Goal: Transaction & Acquisition: Purchase product/service

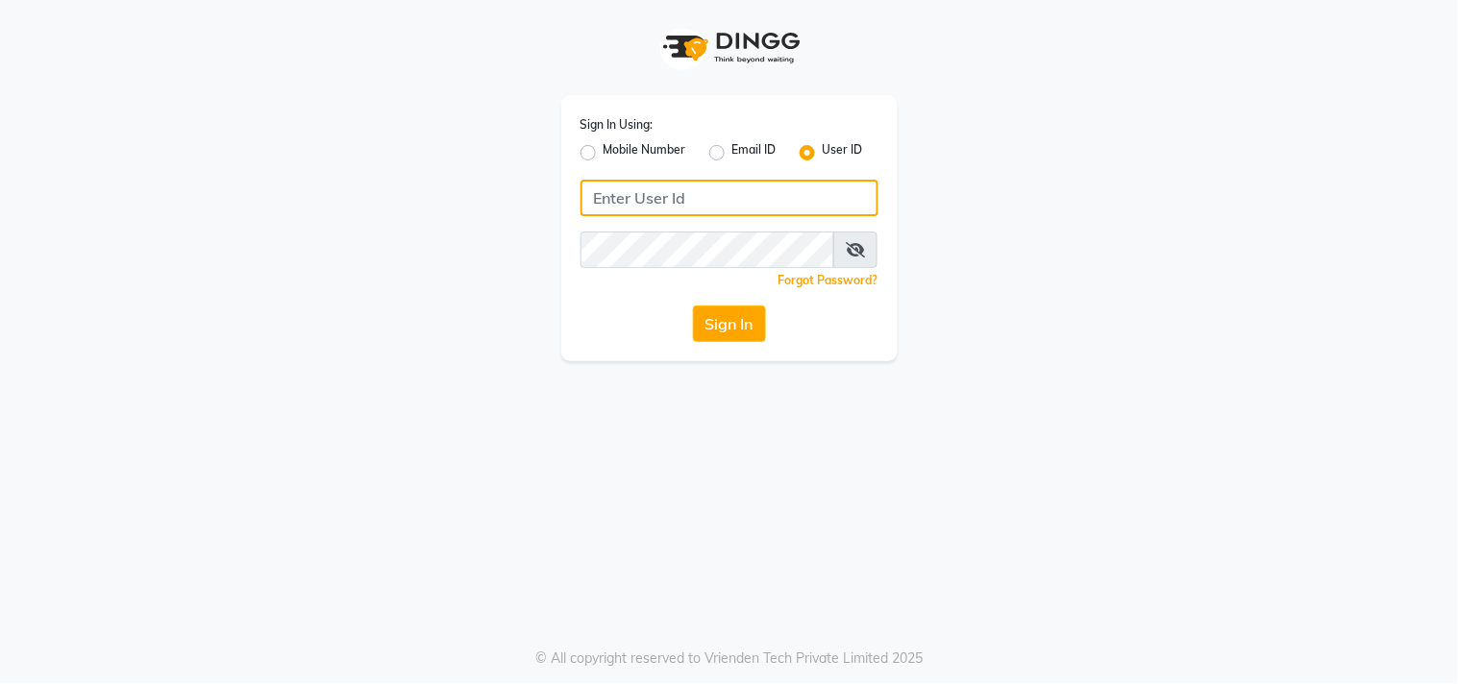
click at [777, 196] on input "Username" at bounding box center [730, 198] width 298 height 37
type input "9052699888"
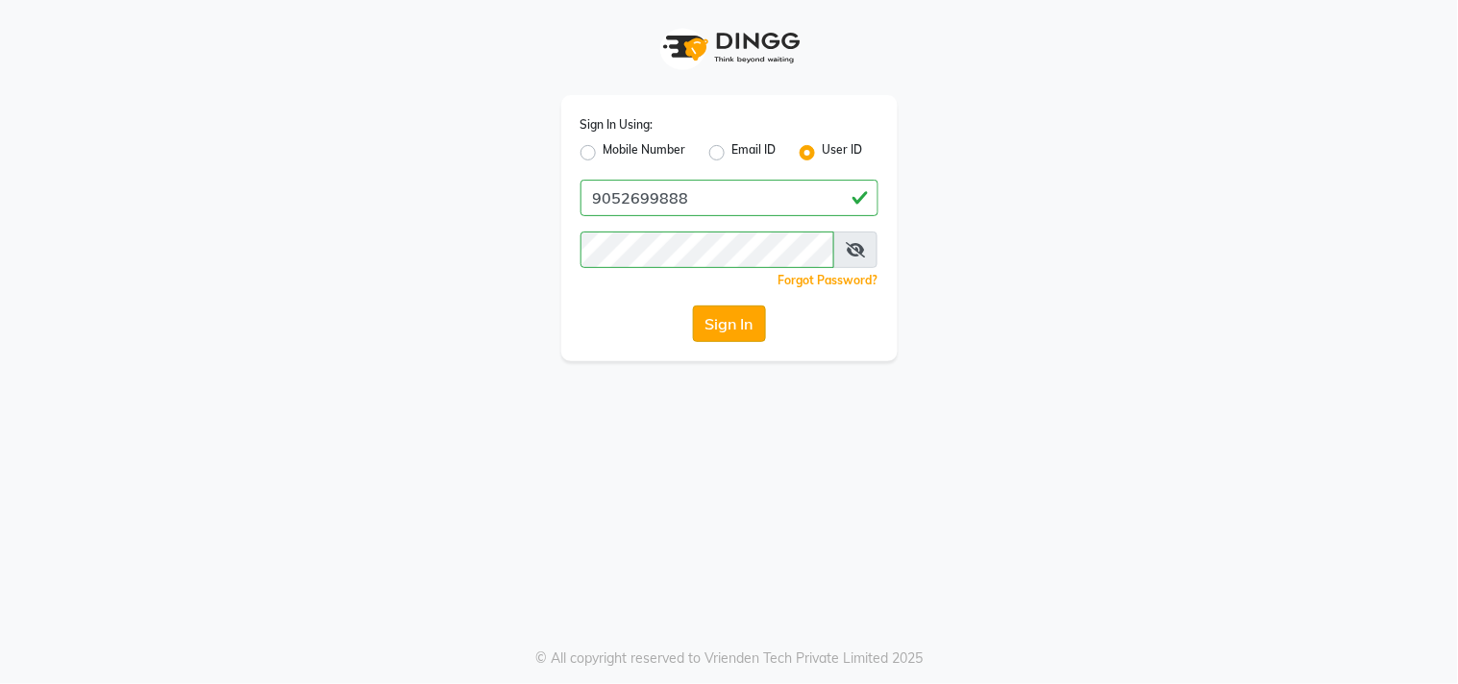
click at [725, 312] on button "Sign In" at bounding box center [729, 324] width 73 height 37
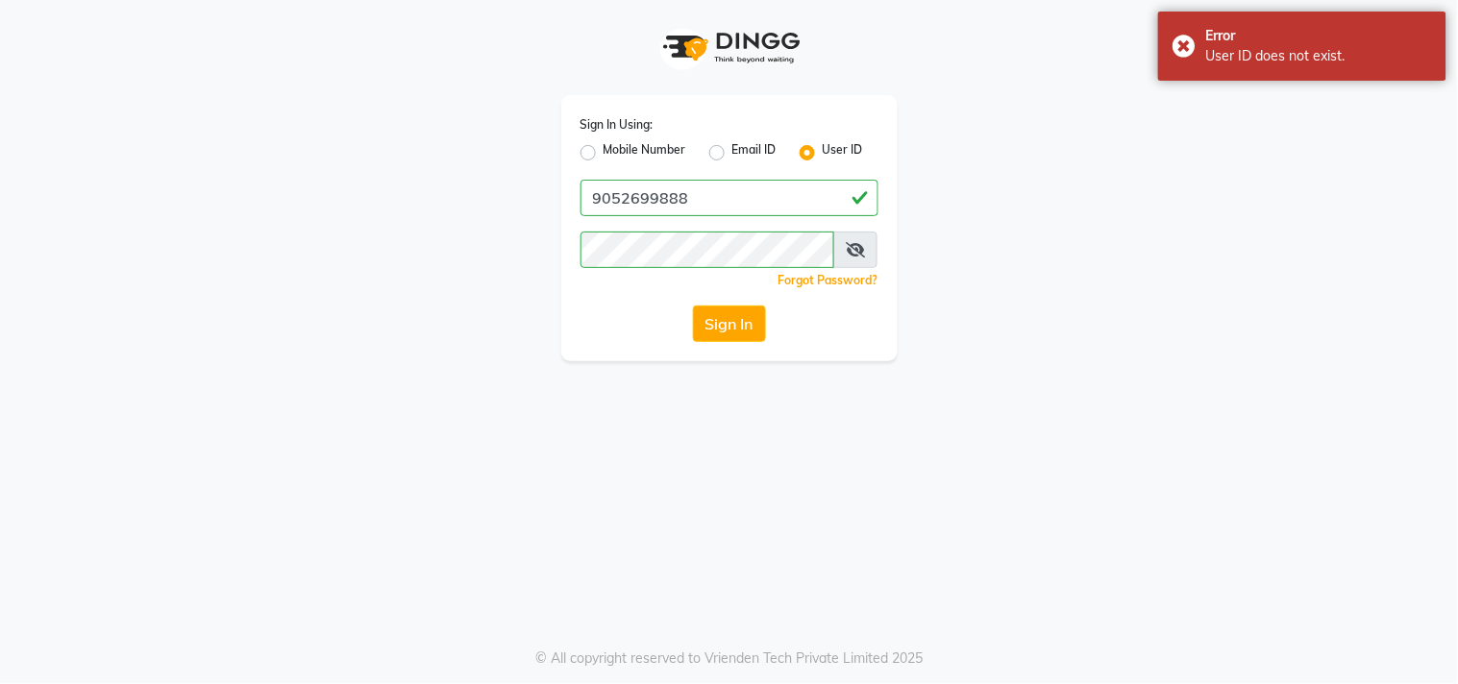
click at [842, 245] on span at bounding box center [855, 250] width 44 height 37
click at [853, 244] on icon at bounding box center [855, 249] width 19 height 15
click at [853, 244] on icon at bounding box center [854, 249] width 17 height 15
click at [847, 235] on span at bounding box center [855, 250] width 44 height 37
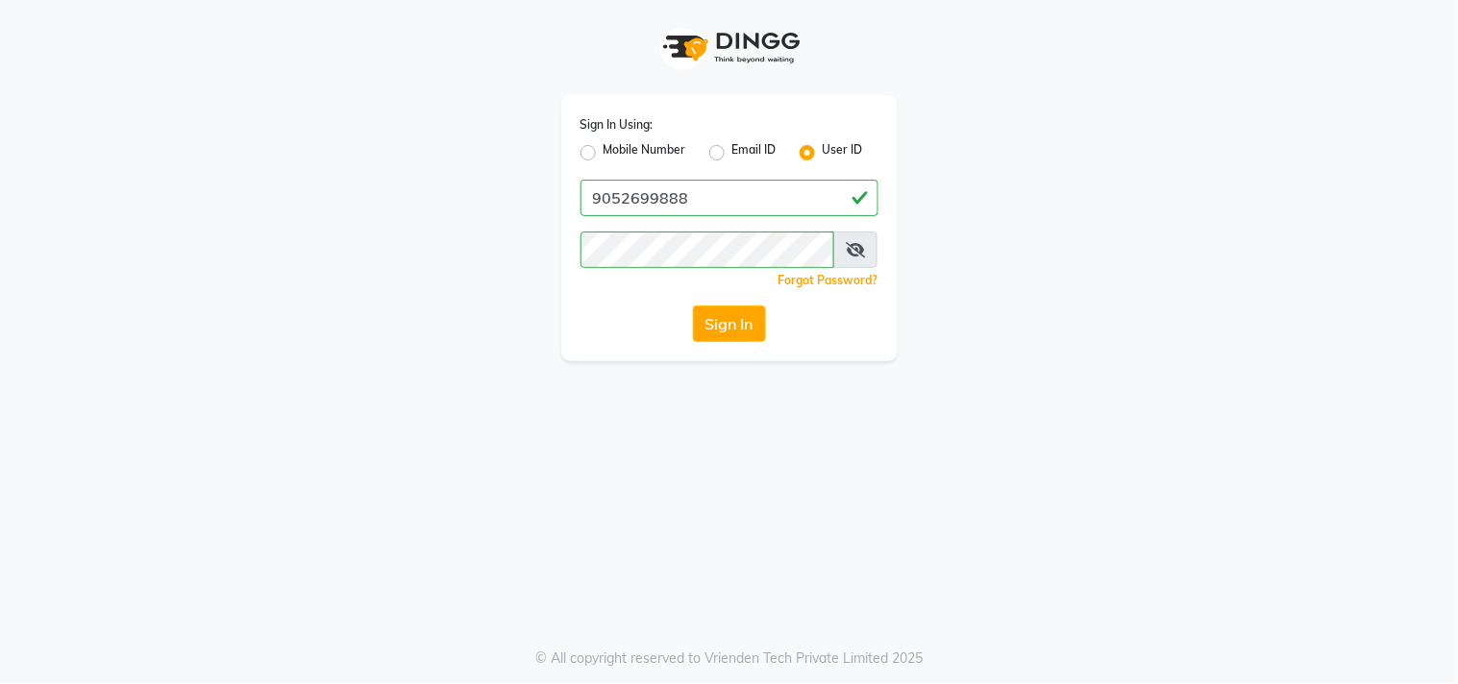
click at [847, 235] on span at bounding box center [855, 250] width 44 height 37
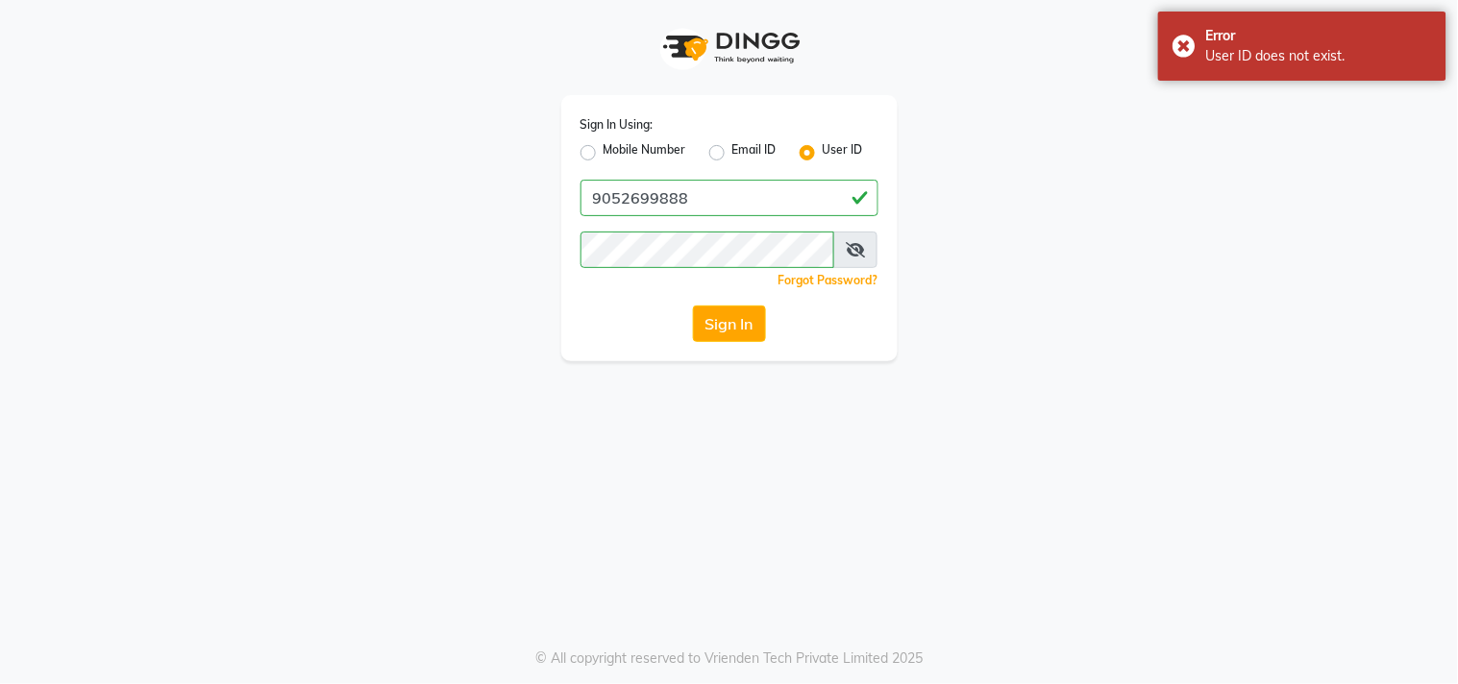
click at [847, 240] on span at bounding box center [855, 250] width 44 height 37
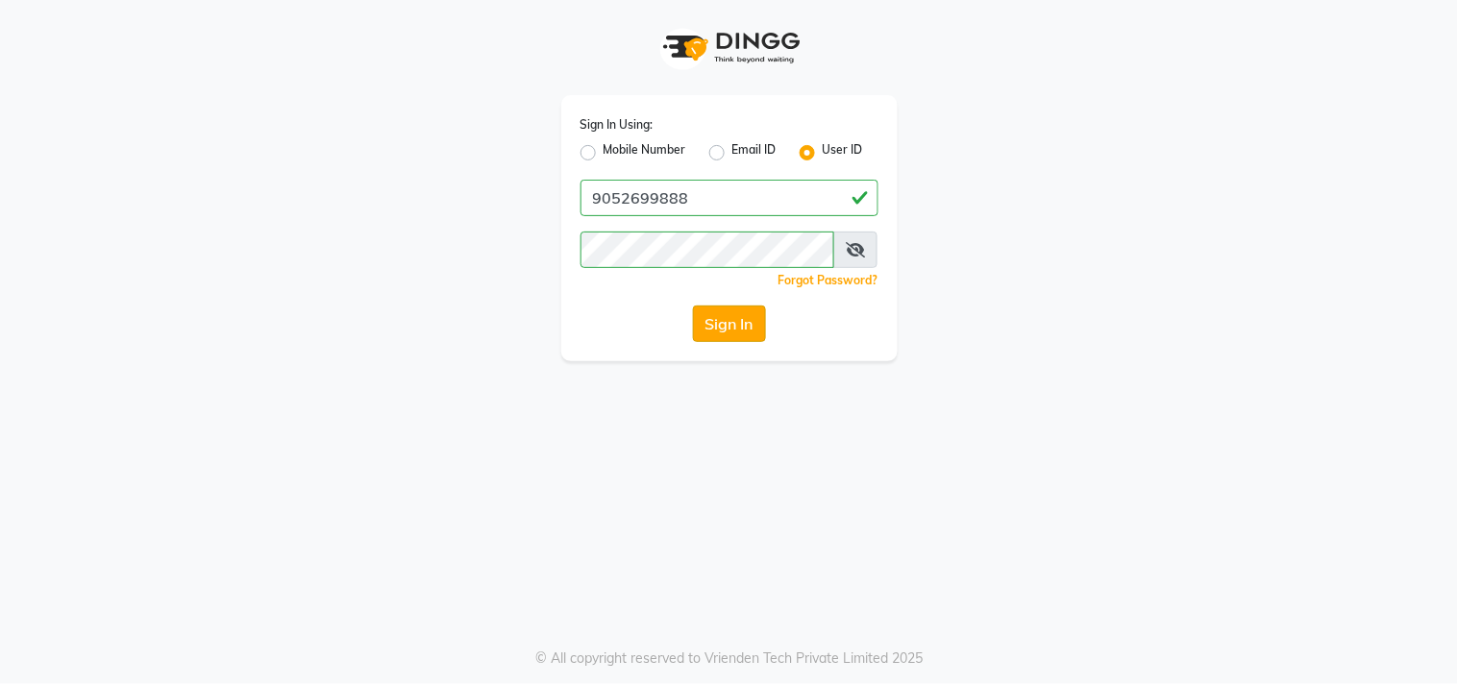
click at [754, 322] on button "Sign In" at bounding box center [729, 324] width 73 height 37
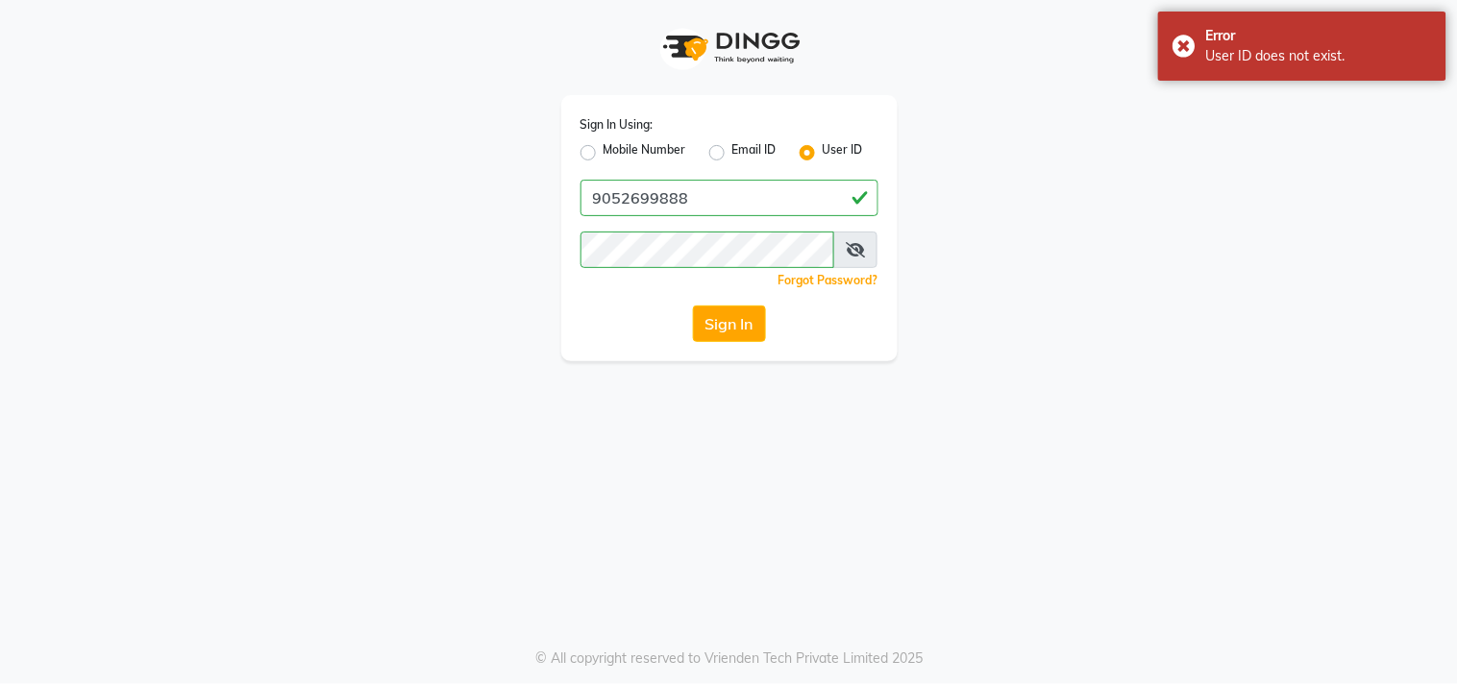
click at [604, 152] on label "Mobile Number" at bounding box center [645, 152] width 83 height 23
click at [604, 152] on input "Mobile Number" at bounding box center [610, 147] width 12 height 12
radio input "true"
radio input "false"
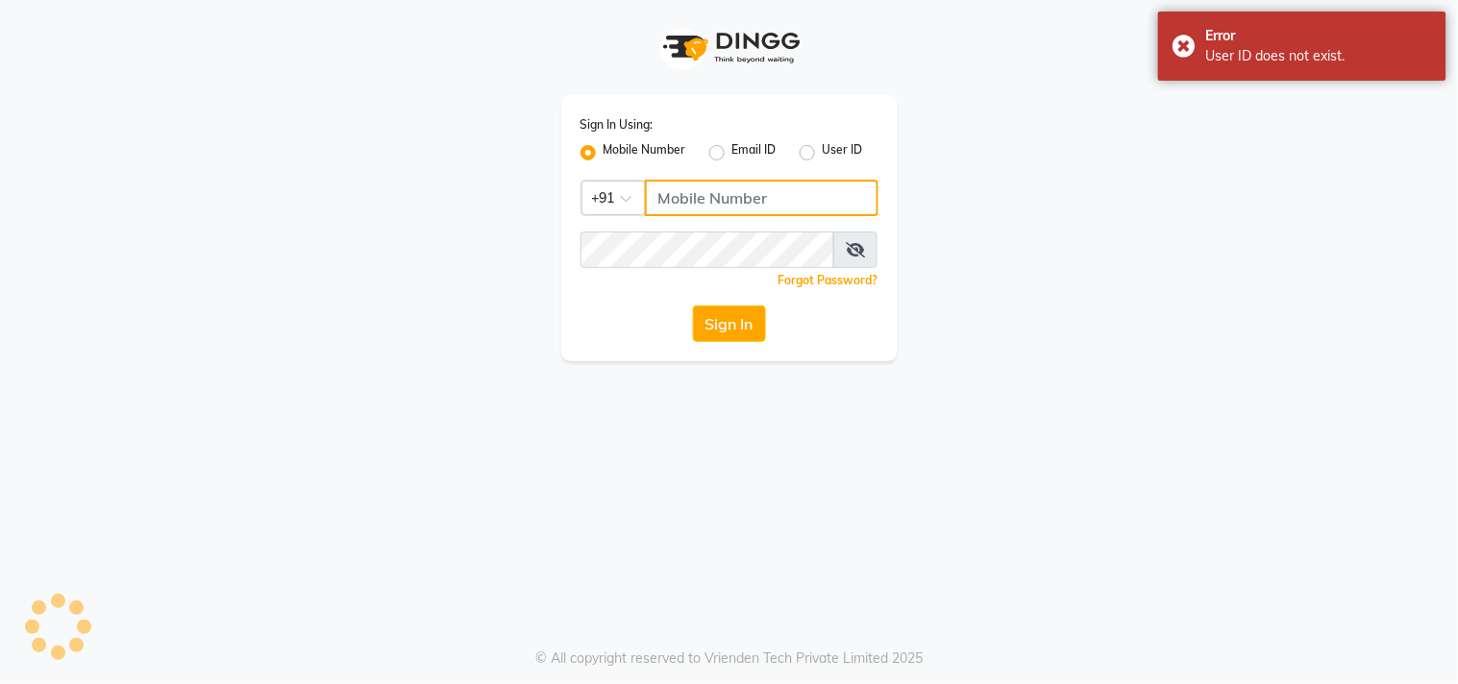
click at [692, 199] on input "Username" at bounding box center [762, 198] width 234 height 37
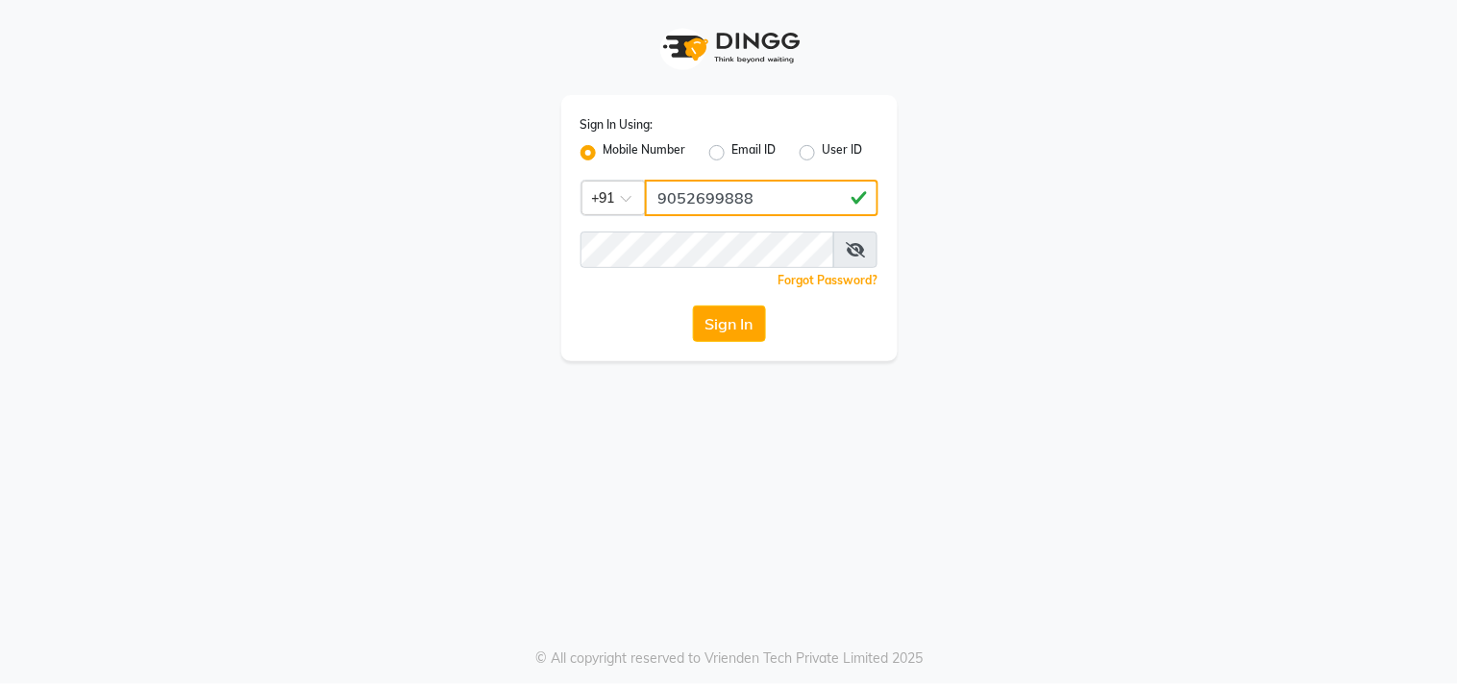
type input "9052699888"
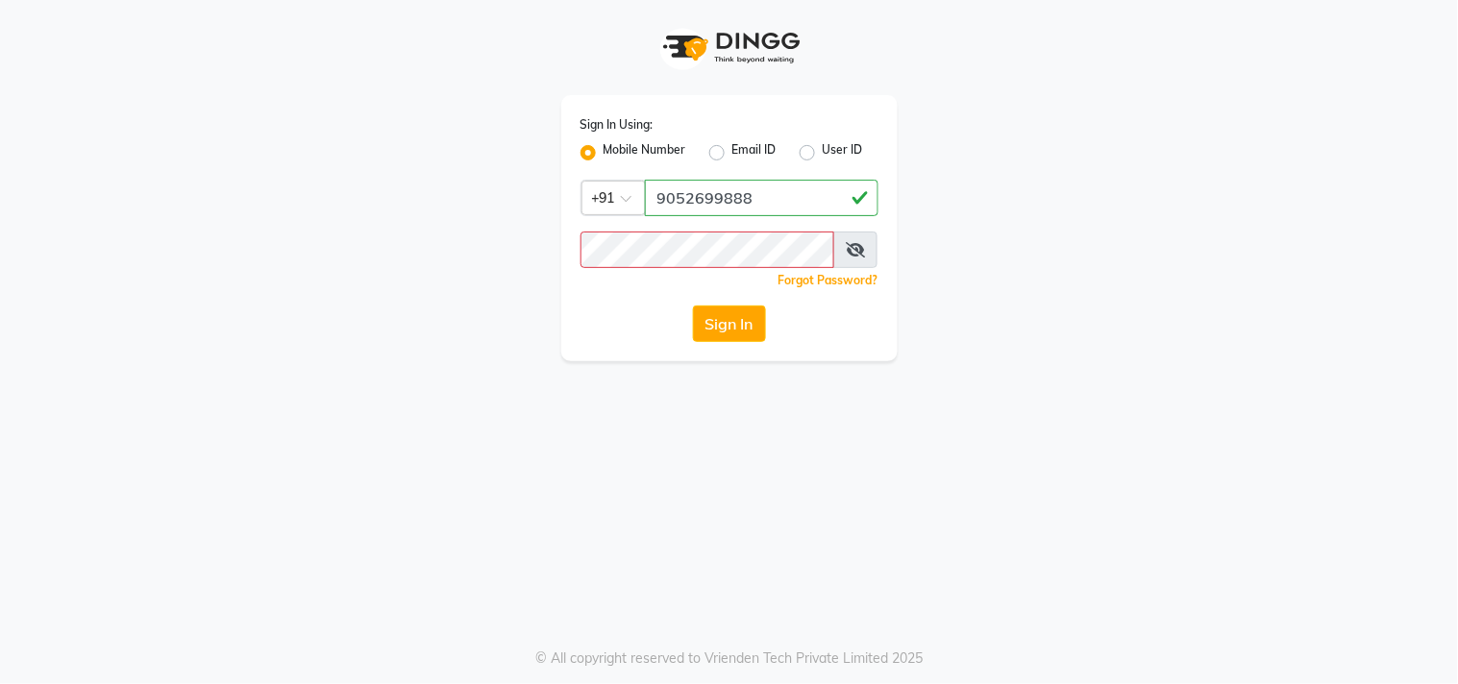
click at [700, 270] on div "Forgot Password?" at bounding box center [730, 280] width 298 height 20
click at [865, 248] on icon at bounding box center [855, 249] width 19 height 15
click at [705, 321] on button "Sign In" at bounding box center [729, 324] width 73 height 37
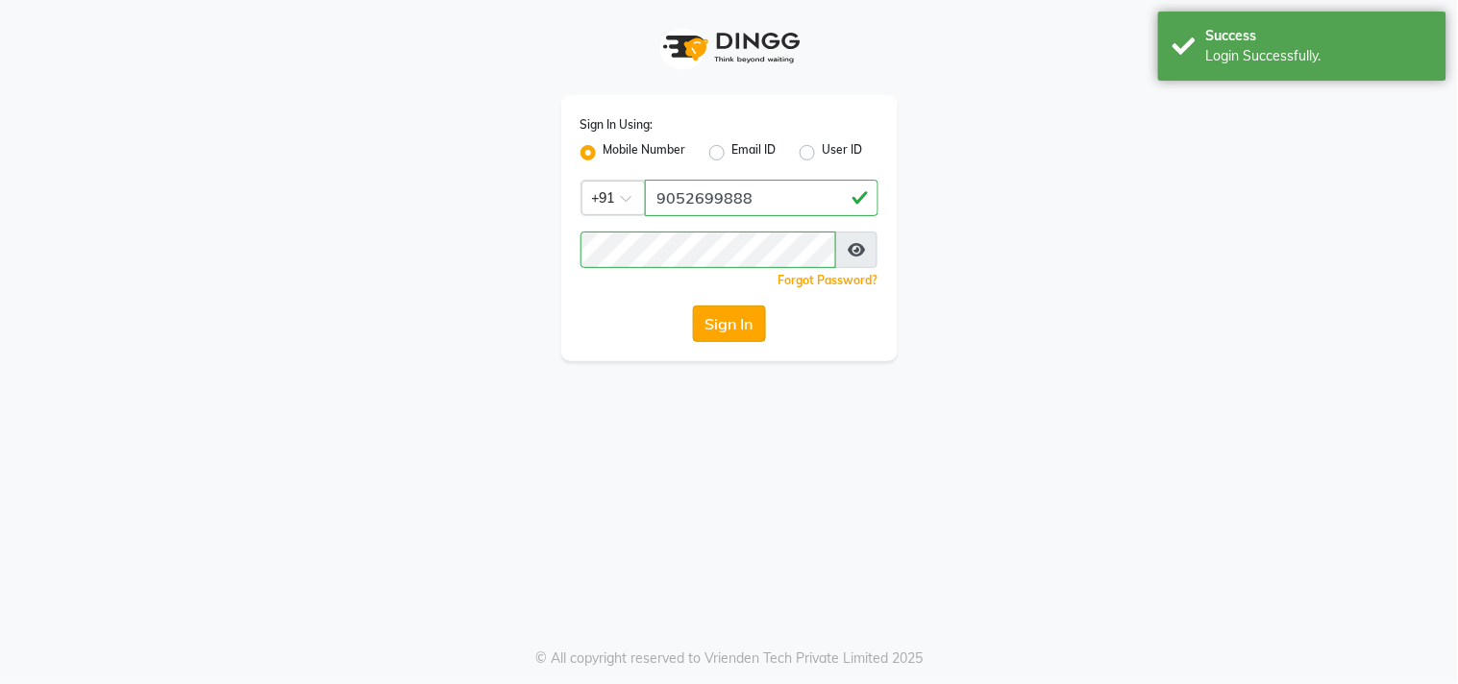
select select "8903"
select select "service"
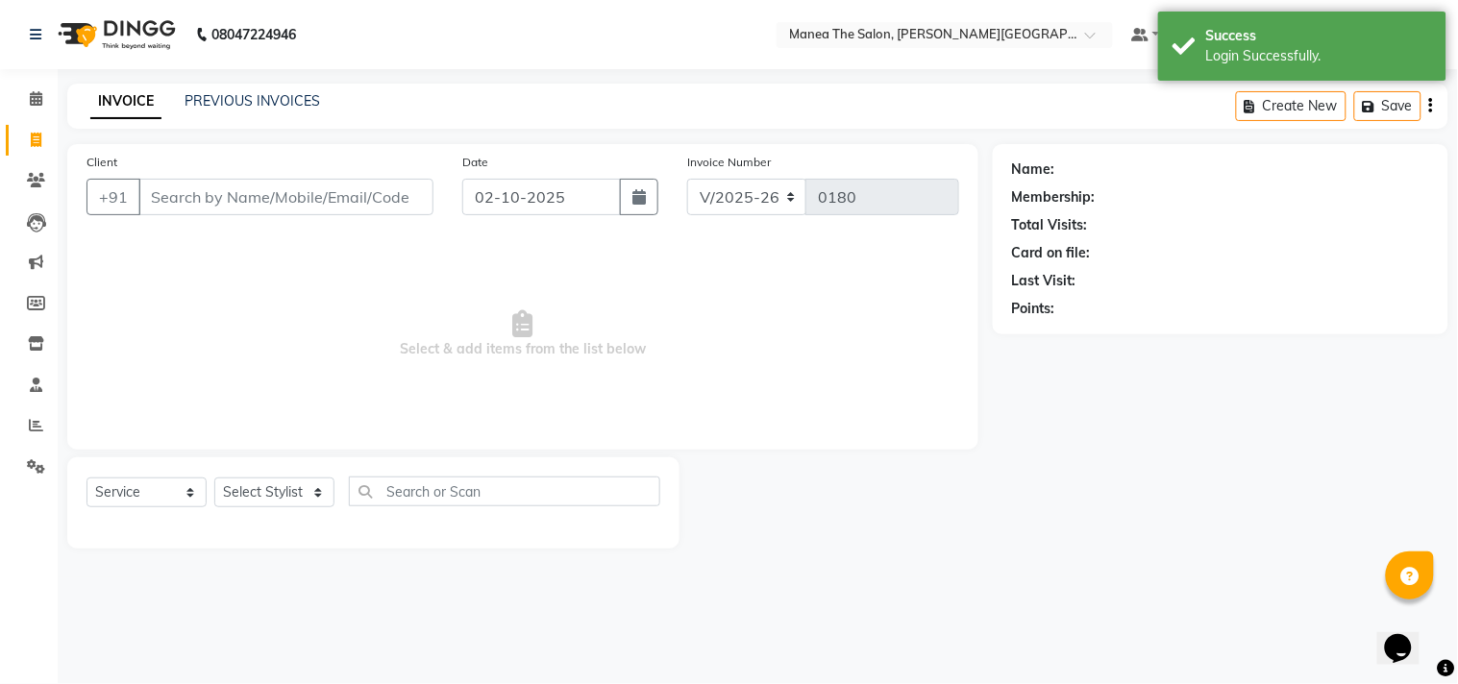
click at [236, 205] on input "Client" at bounding box center [285, 197] width 295 height 37
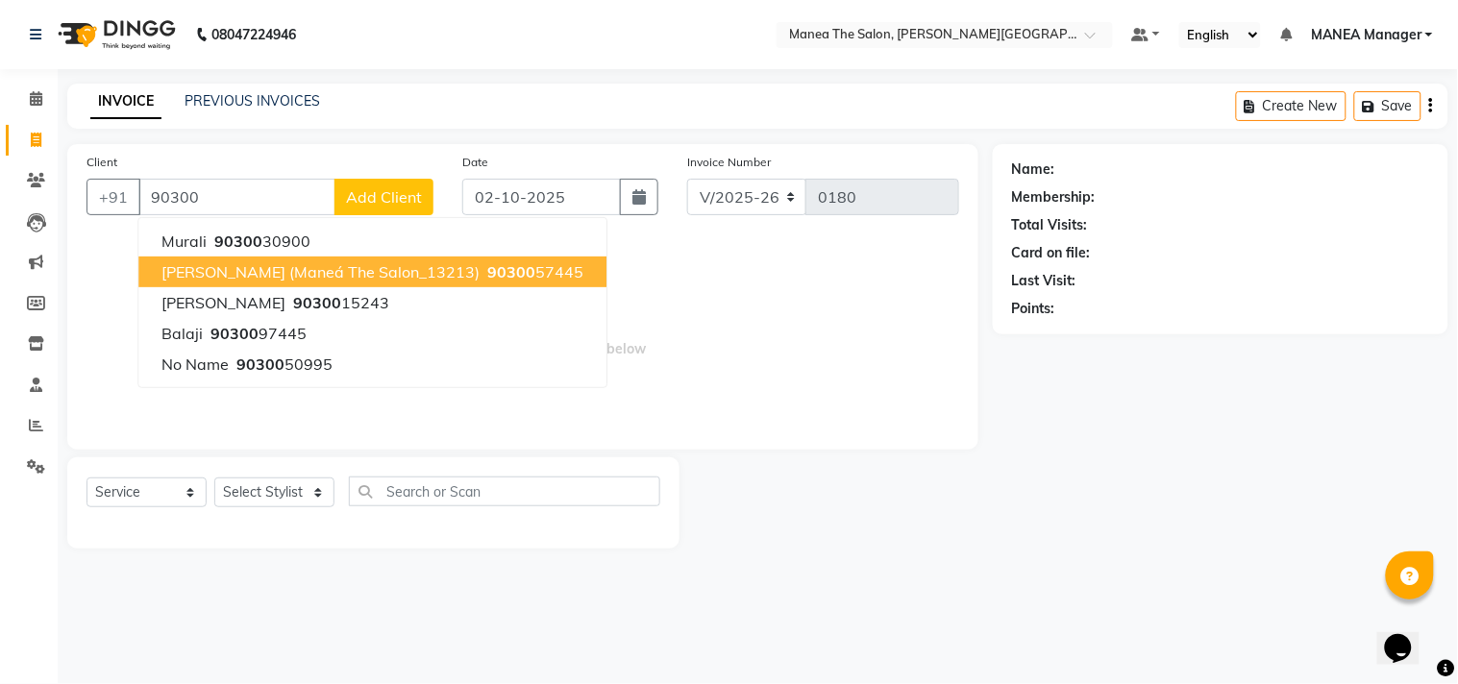
click at [283, 283] on button "[PERSON_NAME] (Maneá the salon_13213) 90300 57445" at bounding box center [372, 272] width 468 height 31
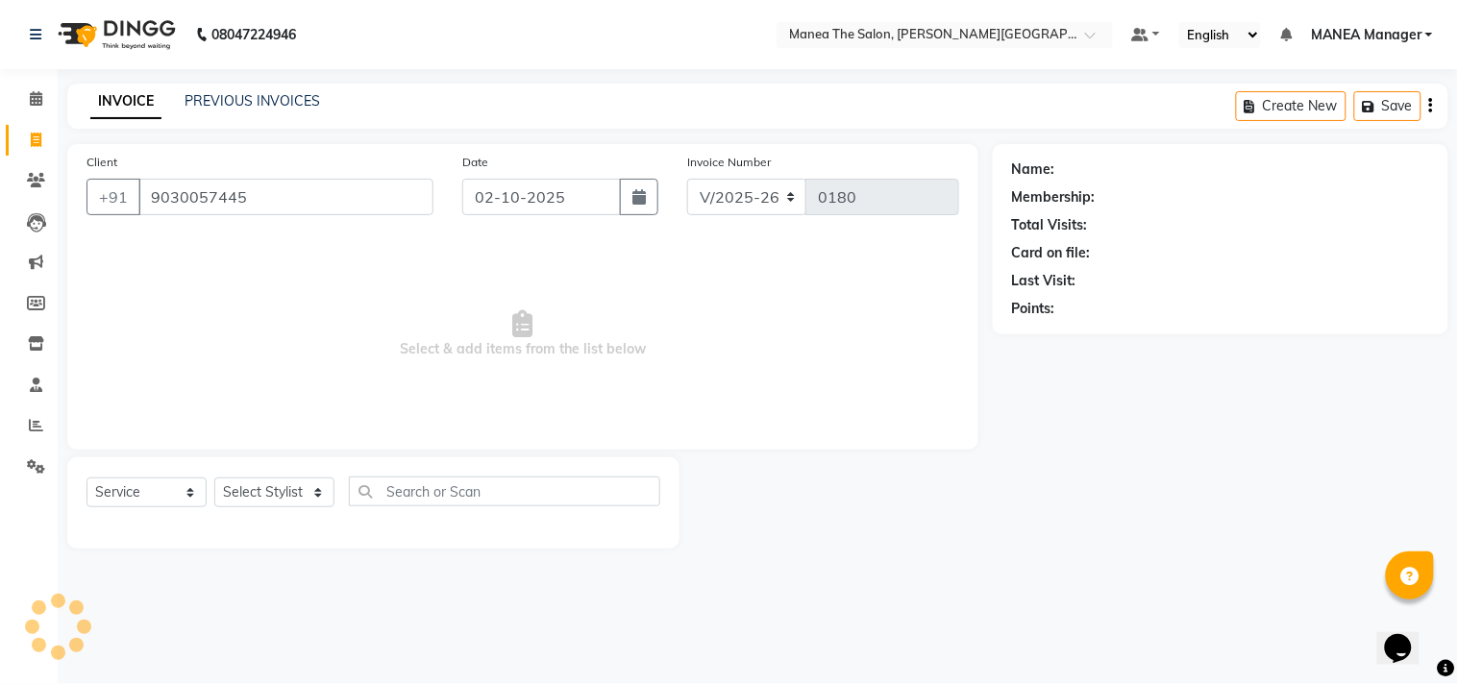
type input "9030057445"
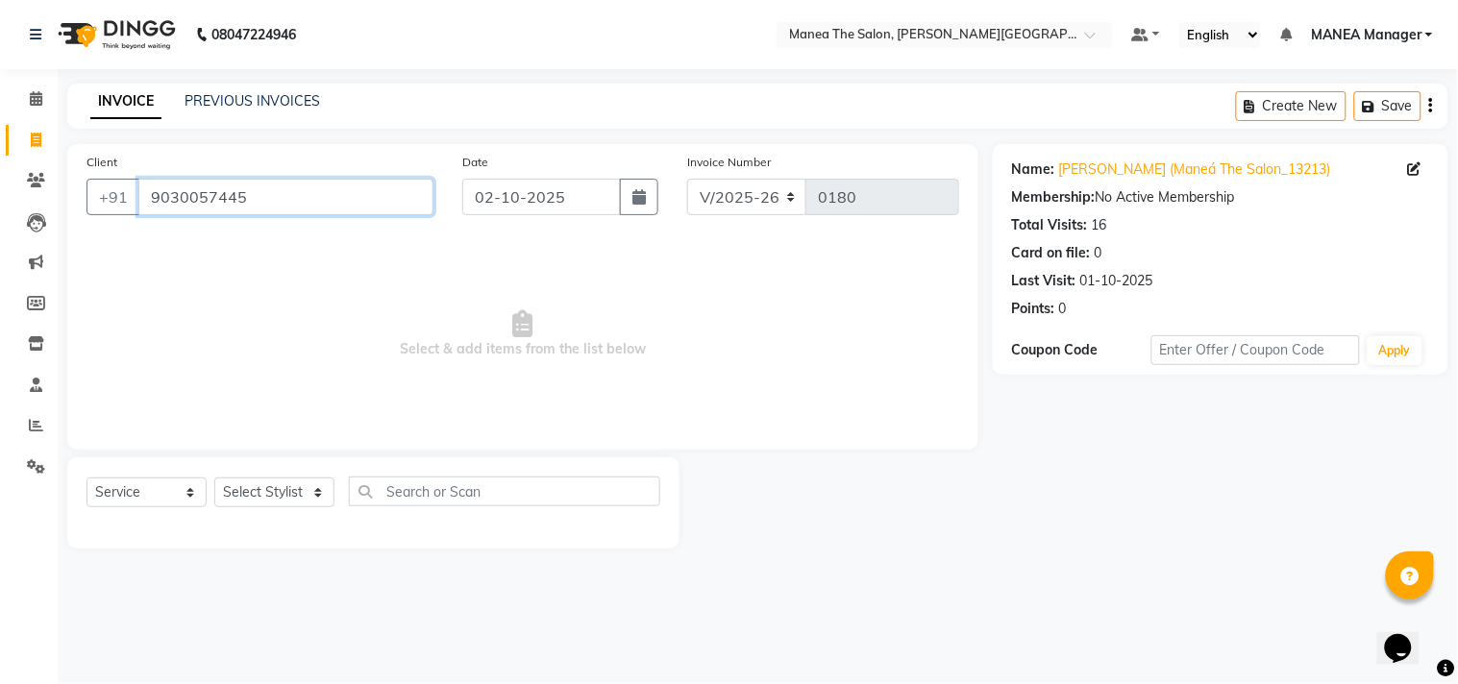
click at [284, 198] on input "9030057445" at bounding box center [285, 197] width 295 height 37
click at [116, 485] on select "Select Service Product Membership Package Voucher Prepaid Gift Card" at bounding box center [147, 493] width 120 height 30
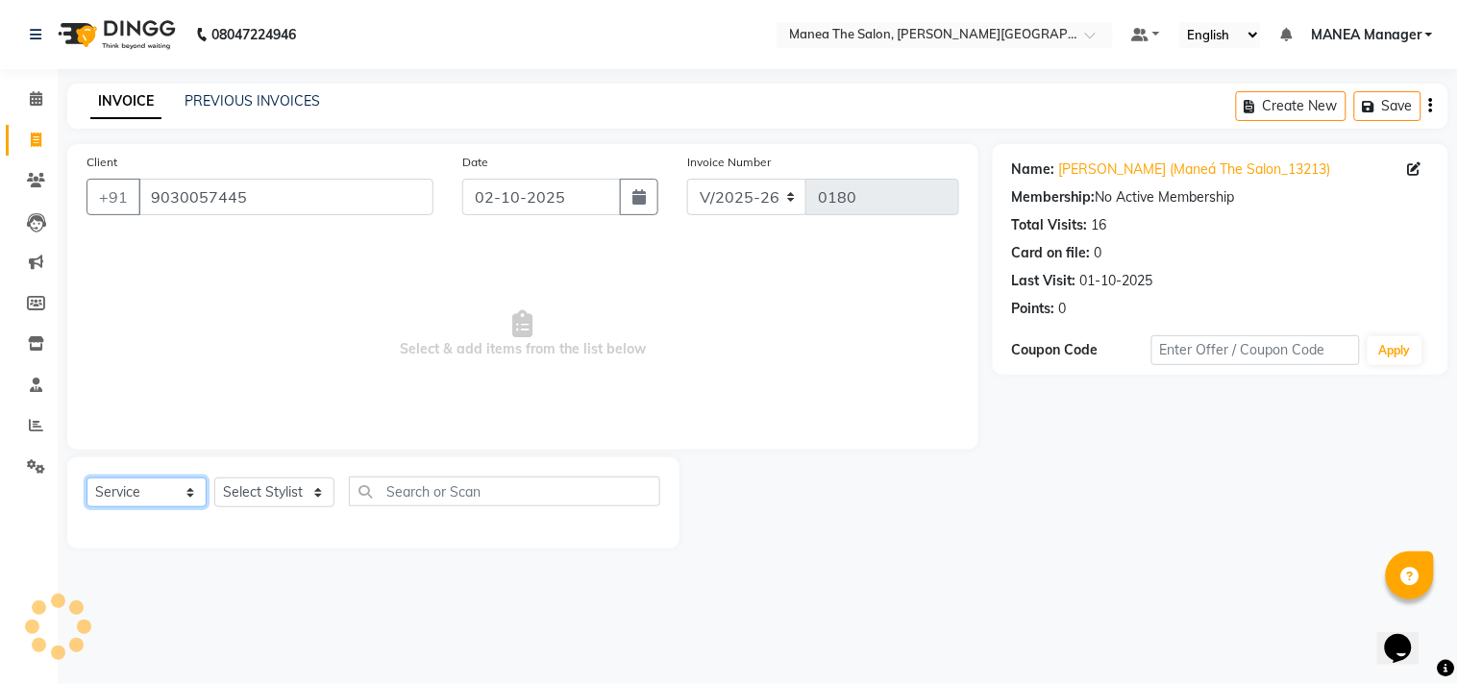
click at [87, 479] on select "Select Service Product Membership Package Voucher Prepaid Gift Card" at bounding box center [147, 493] width 120 height 30
click at [234, 475] on div "Select Service Product Membership Package Voucher Prepaid Gift Card Select Styl…" at bounding box center [373, 502] width 612 height 91
click at [242, 504] on select "Select Stylist [PERSON_NAME] Manager [PERSON_NAME] [PERSON_NAME] NO STYLIST [PE…" at bounding box center [274, 493] width 120 height 30
select select "90160"
click at [214, 479] on select "Select Stylist [PERSON_NAME] Manager [PERSON_NAME] [PERSON_NAME] NO STYLIST [PE…" at bounding box center [274, 493] width 120 height 30
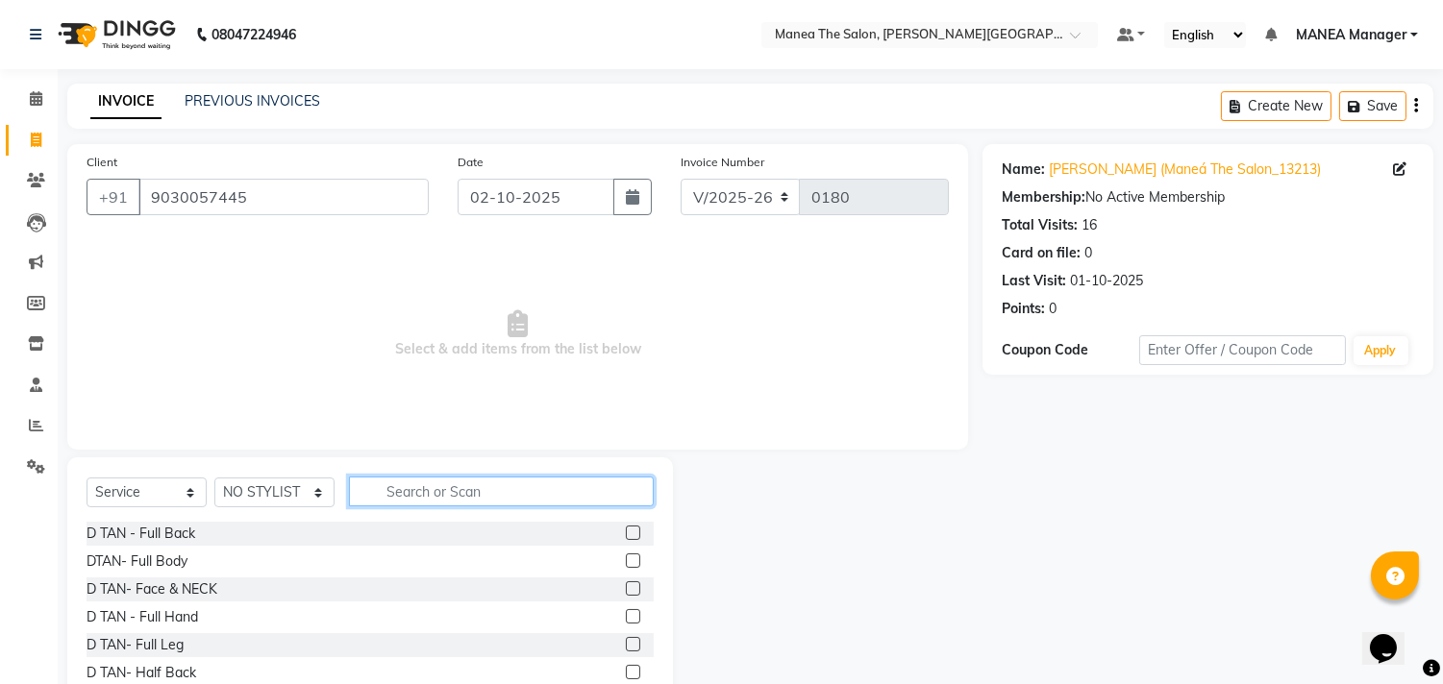
click at [380, 490] on input "text" at bounding box center [501, 492] width 305 height 30
type input "cut"
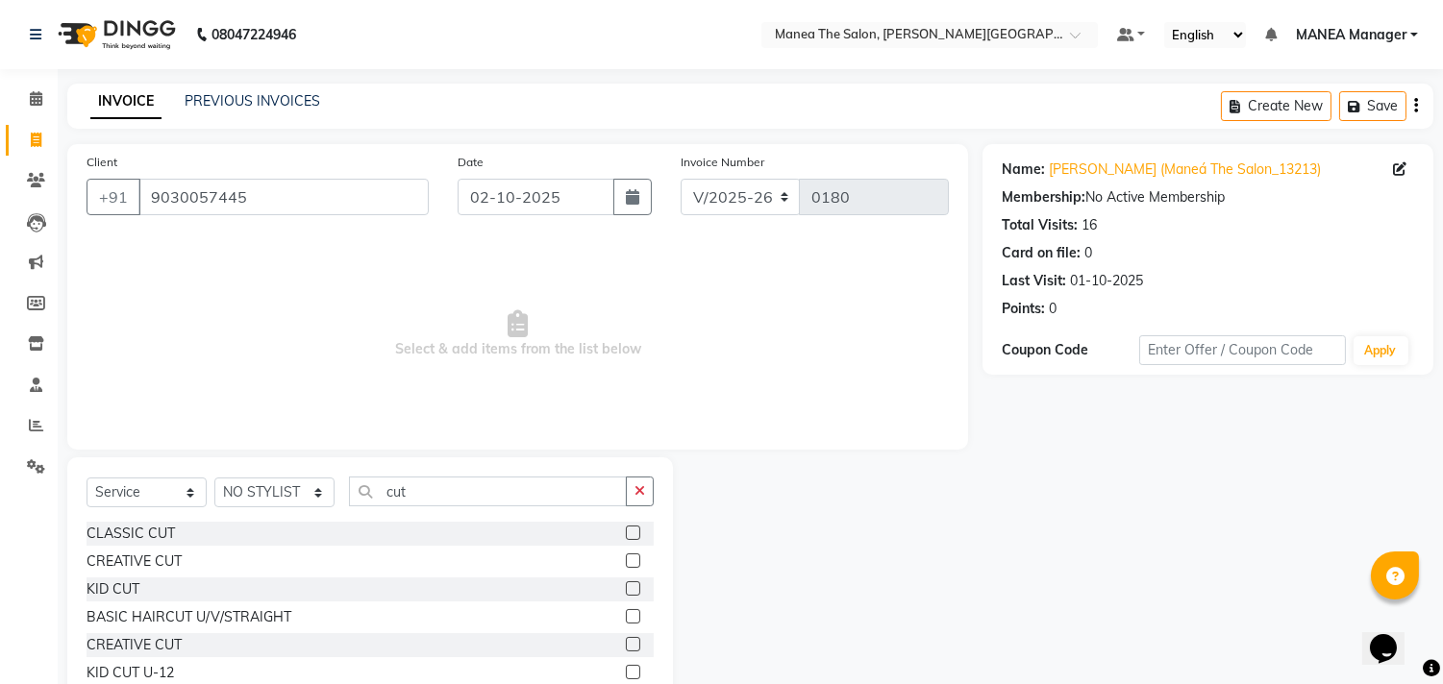
click at [627, 521] on div "Select Service Product Membership Package Voucher Prepaid Gift Card Select Styl…" at bounding box center [370, 499] width 567 height 45
click at [635, 533] on label at bounding box center [633, 533] width 14 height 14
click at [635, 533] on input "checkbox" at bounding box center [632, 534] width 12 height 12
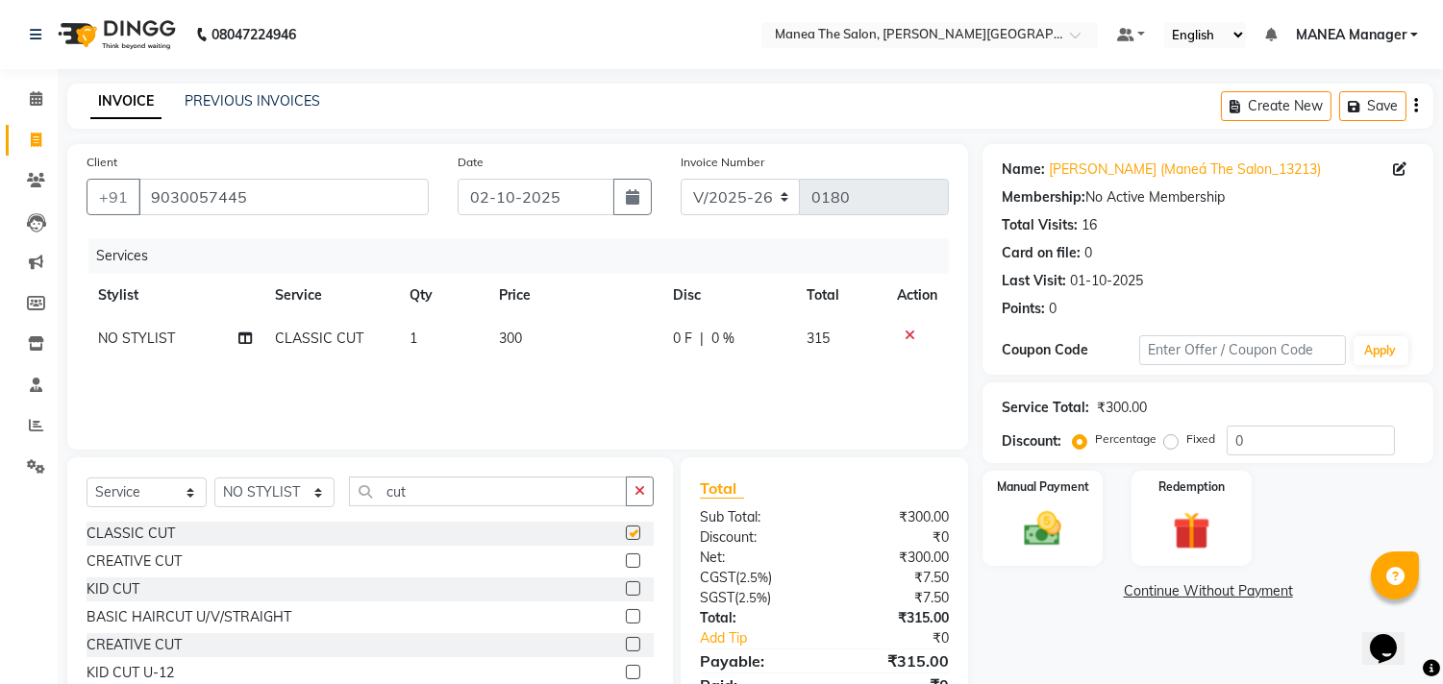
checkbox input "false"
click at [543, 324] on td "300" at bounding box center [574, 338] width 174 height 43
select select "90160"
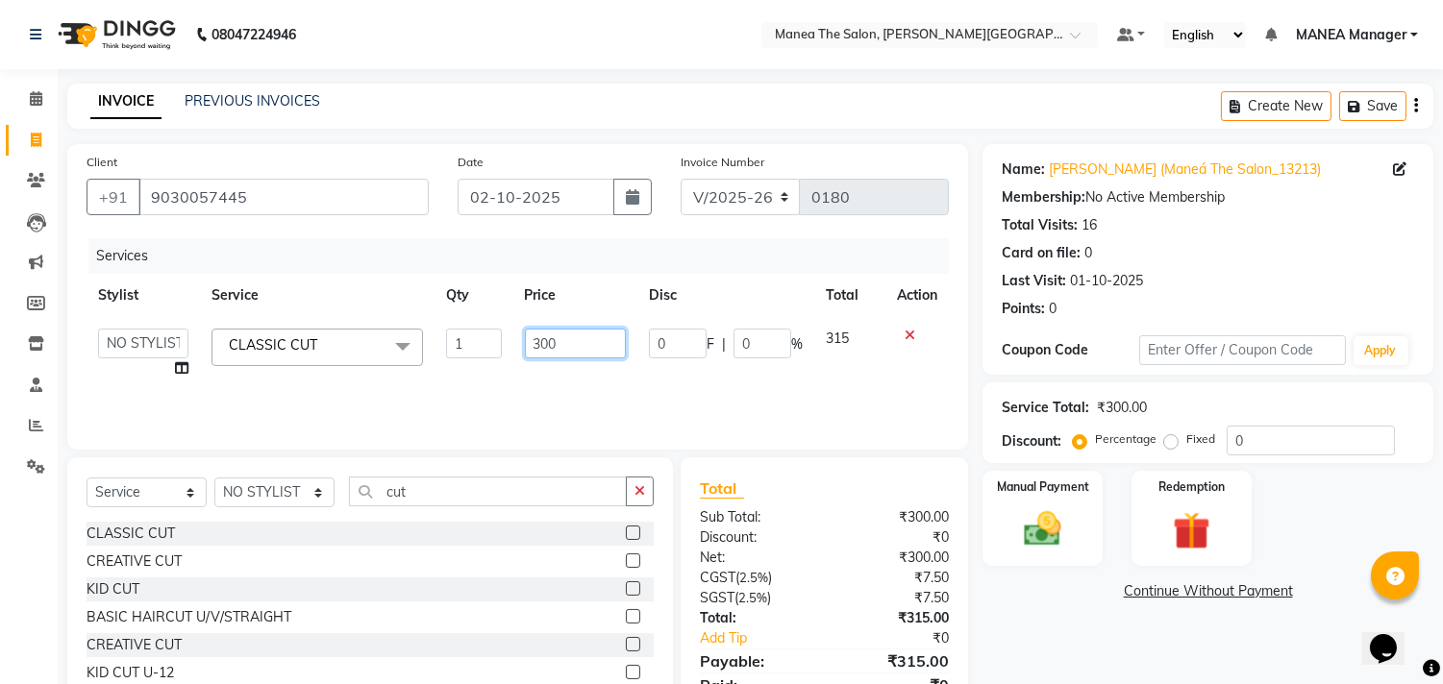
click at [557, 347] on input "300" at bounding box center [575, 344] width 101 height 30
type input "3"
type input "111"
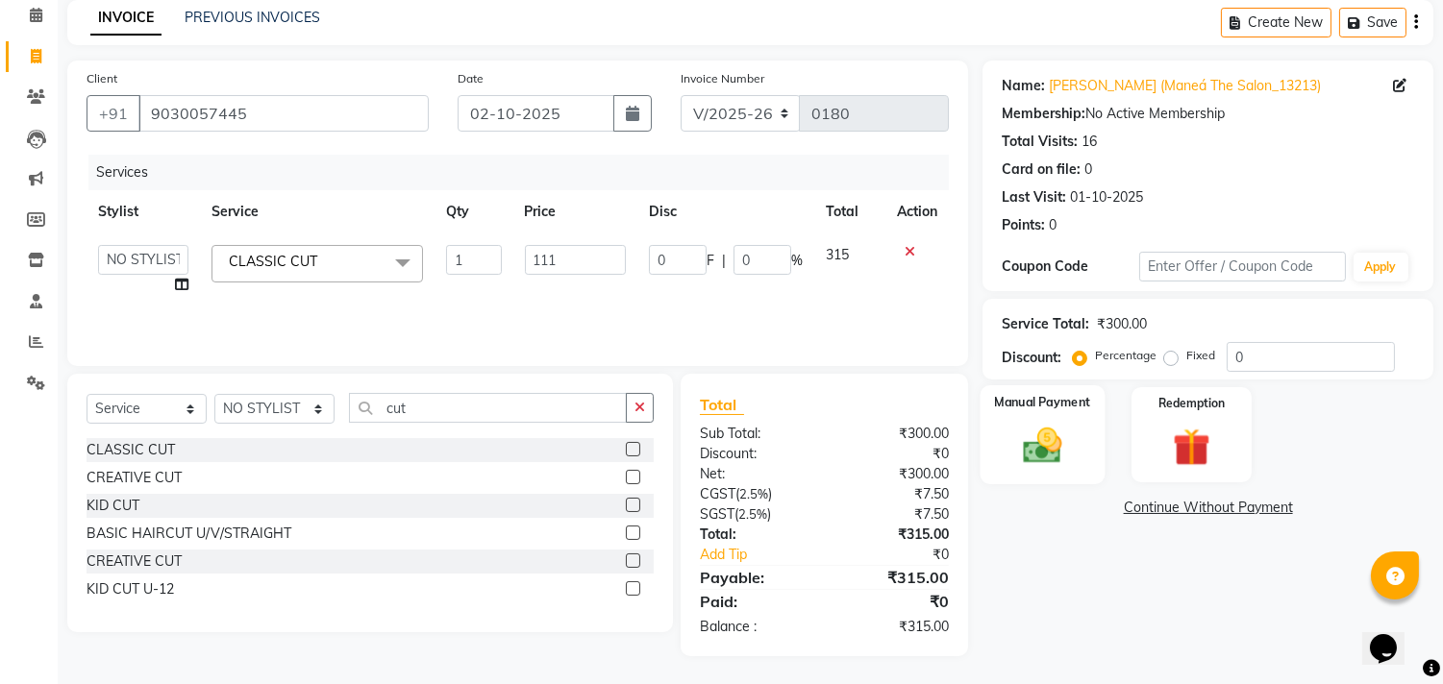
click at [1053, 442] on img at bounding box center [1042, 446] width 63 height 45
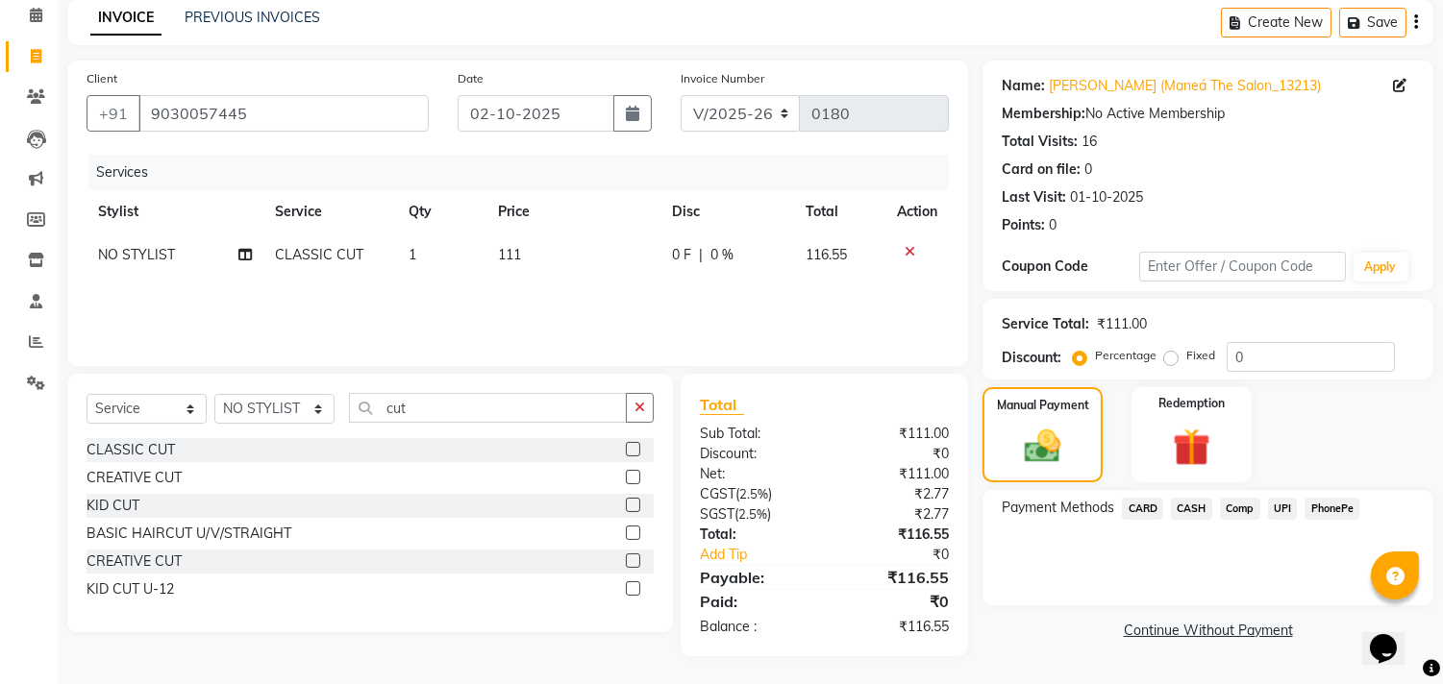
click at [1291, 507] on span "UPI" at bounding box center [1283, 509] width 30 height 22
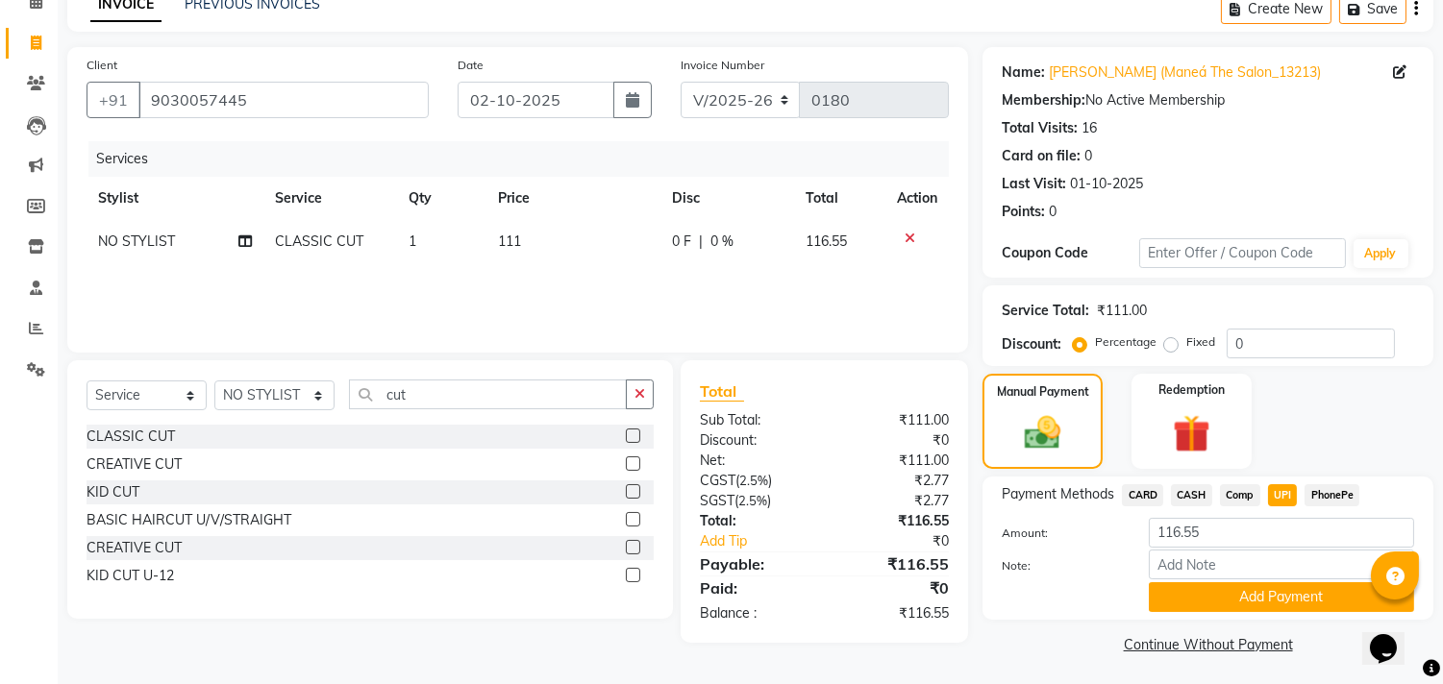
scroll to position [100, 0]
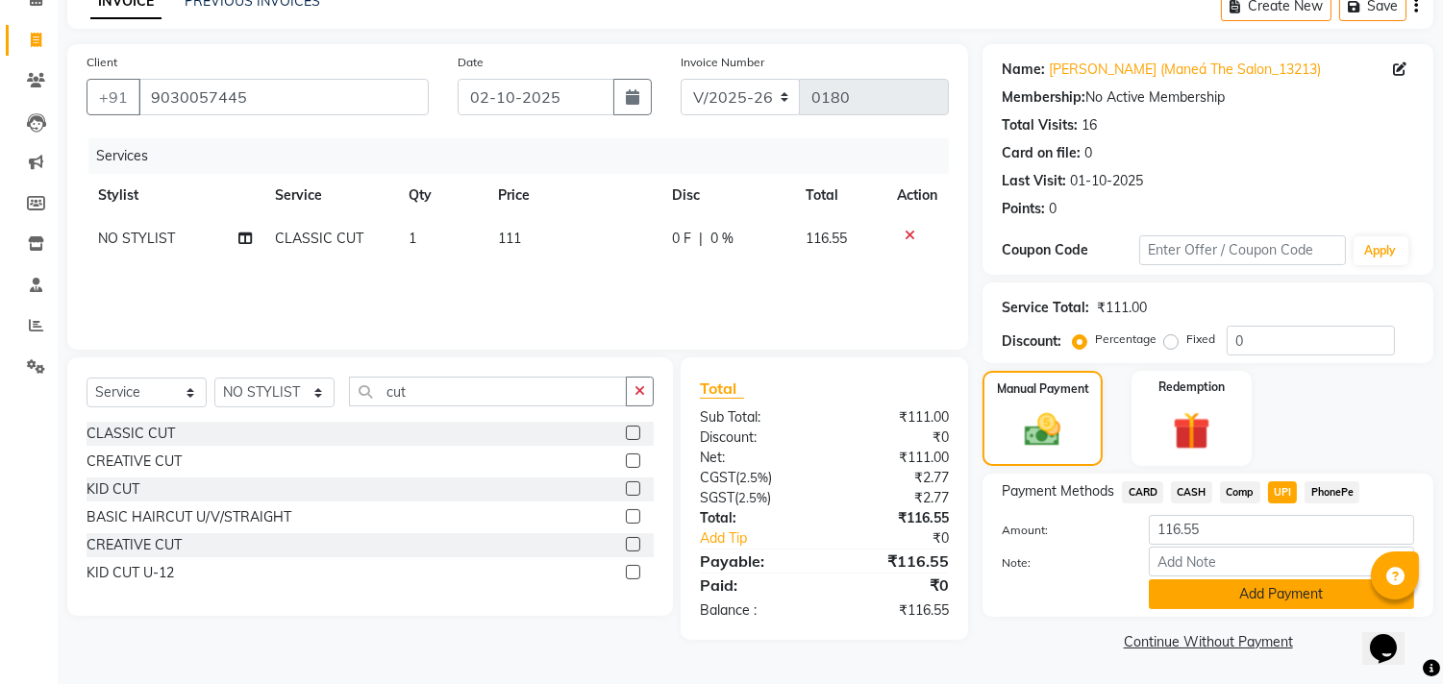
click at [1271, 589] on button "Add Payment" at bounding box center [1281, 595] width 265 height 30
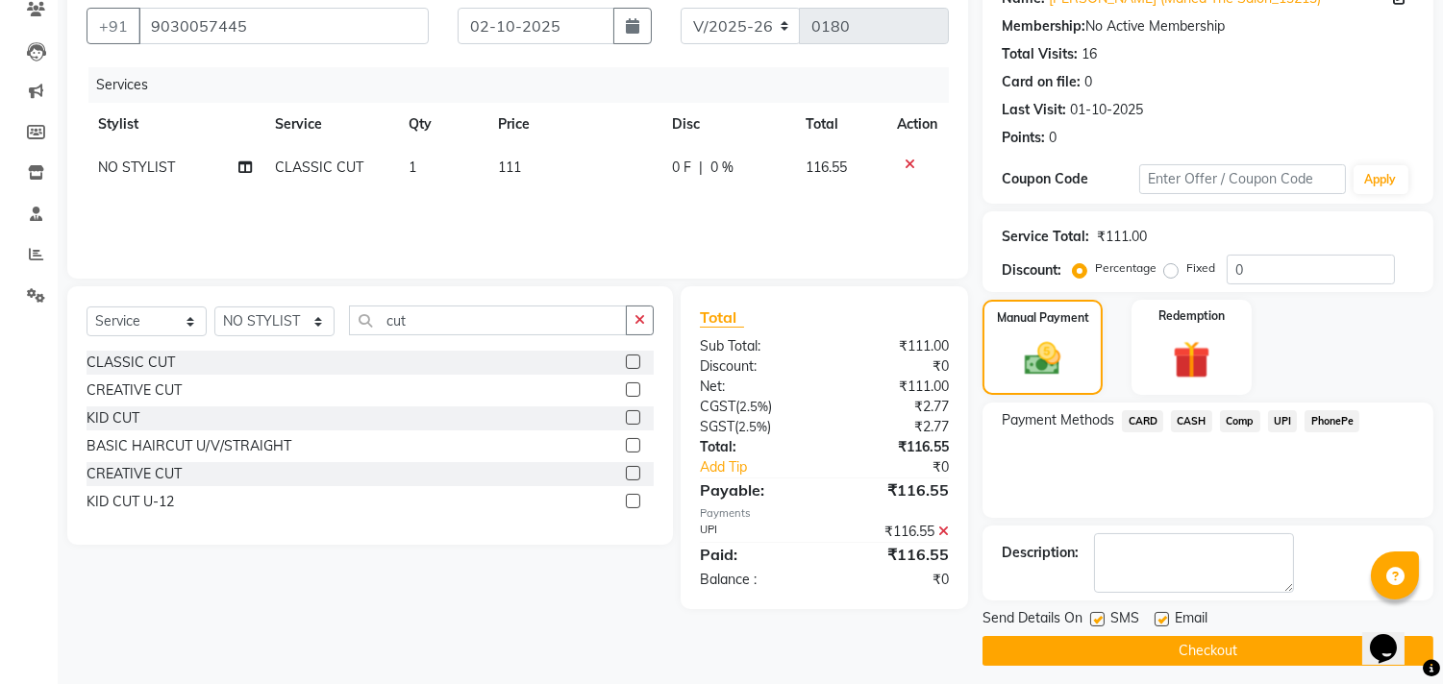
scroll to position [180, 0]
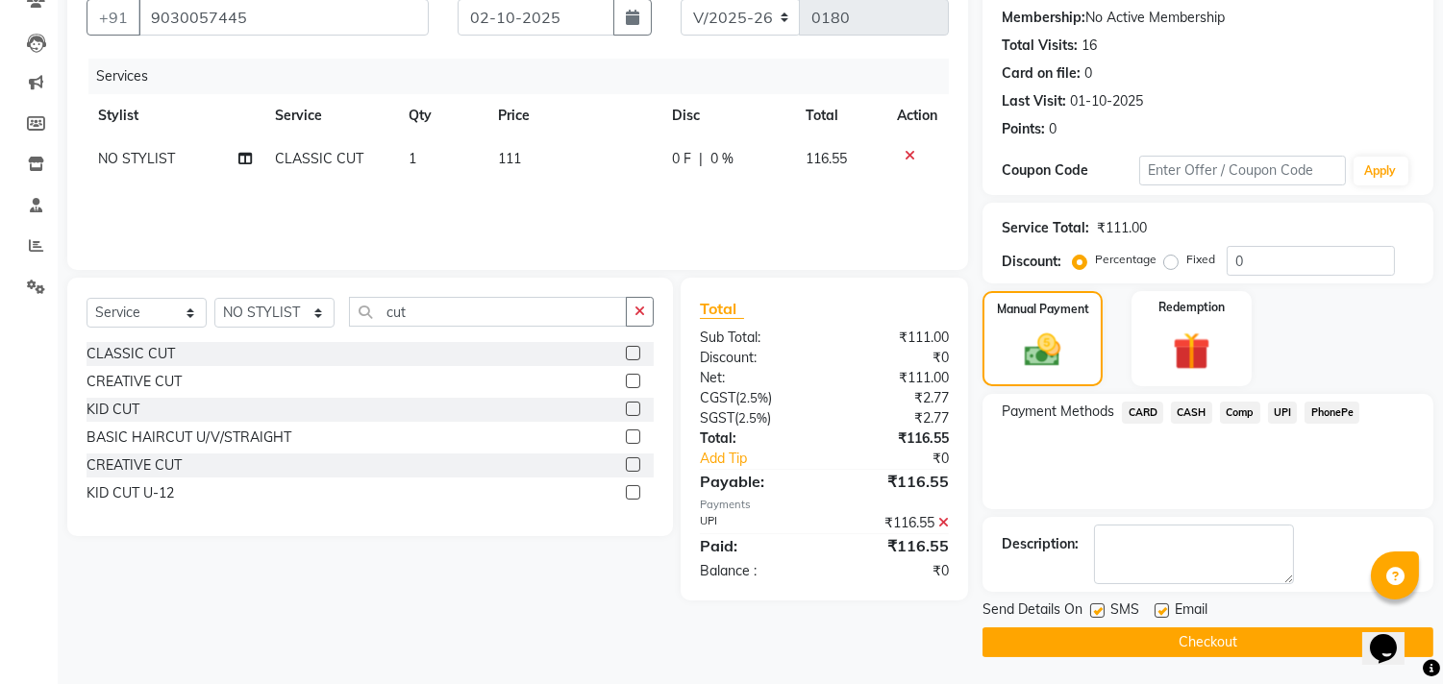
click at [1186, 646] on button "Checkout" at bounding box center [1207, 643] width 451 height 30
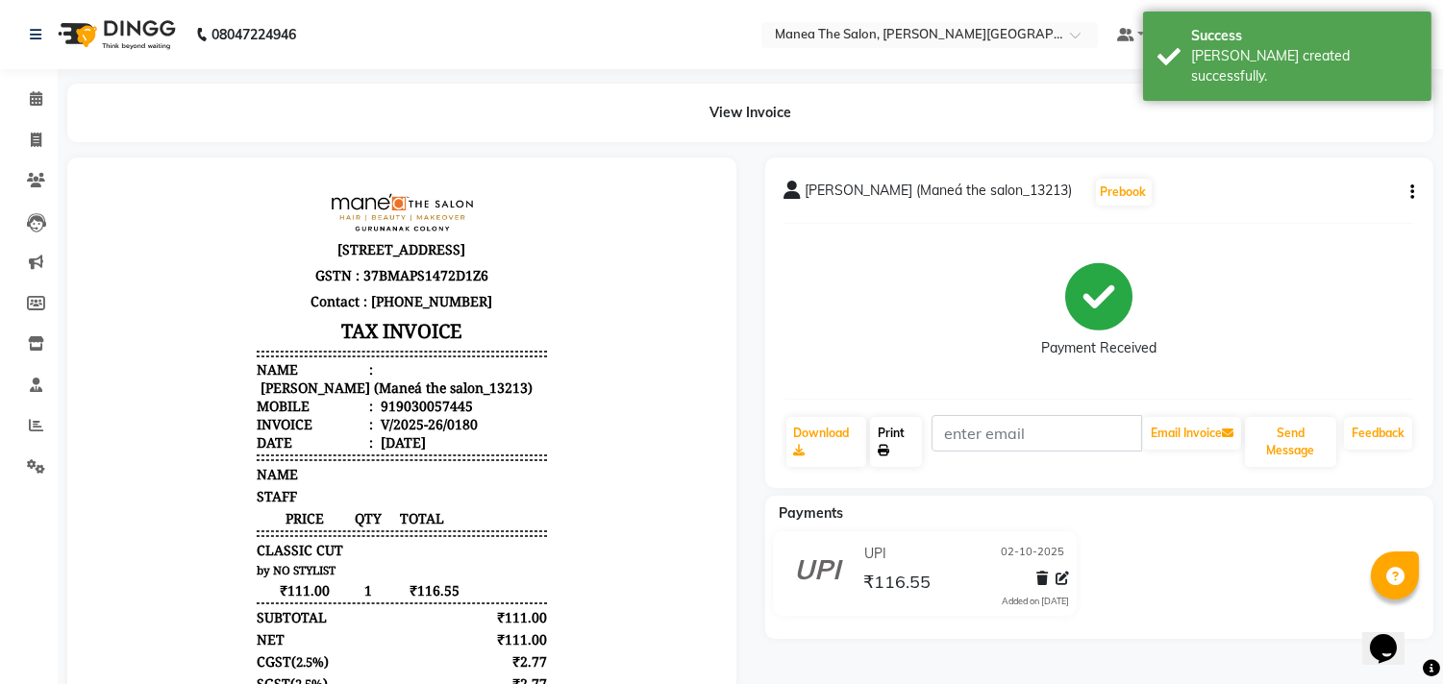
click at [896, 430] on link "Print" at bounding box center [896, 442] width 52 height 50
